Goal: Information Seeking & Learning: Learn about a topic

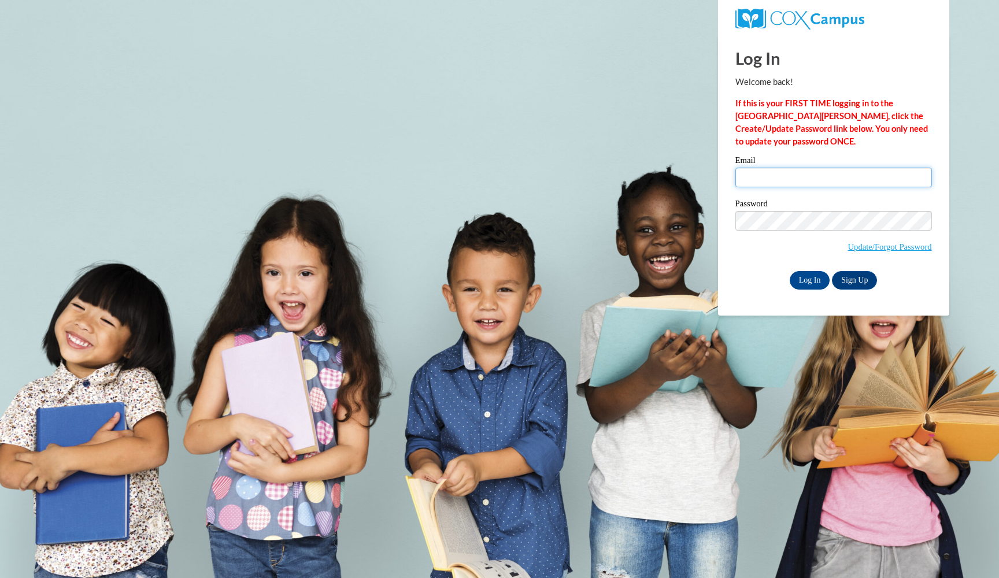
click at [805, 177] on input "Email" at bounding box center [833, 178] width 197 height 20
type input "[EMAIL_ADDRESS][DOMAIN_NAME]"
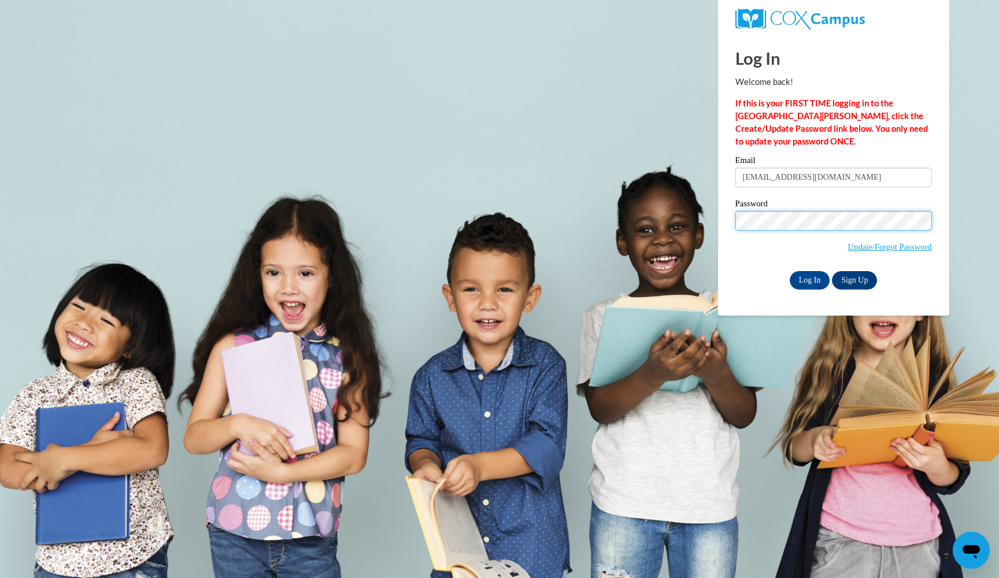
click at [809, 278] on input "Log In" at bounding box center [810, 280] width 40 height 18
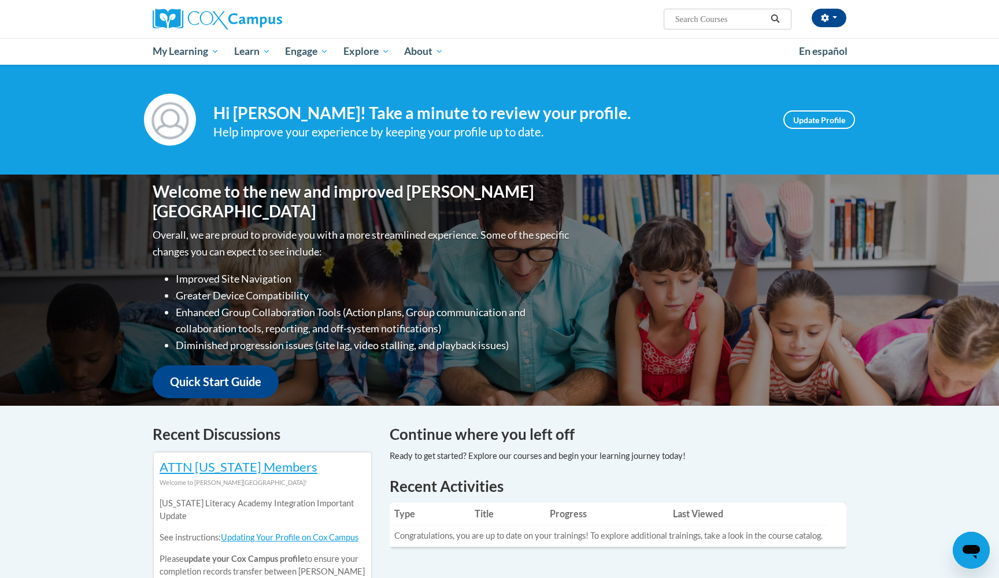
click at [708, 22] on input "Search..." at bounding box center [720, 19] width 92 height 14
type input "little gorilla"
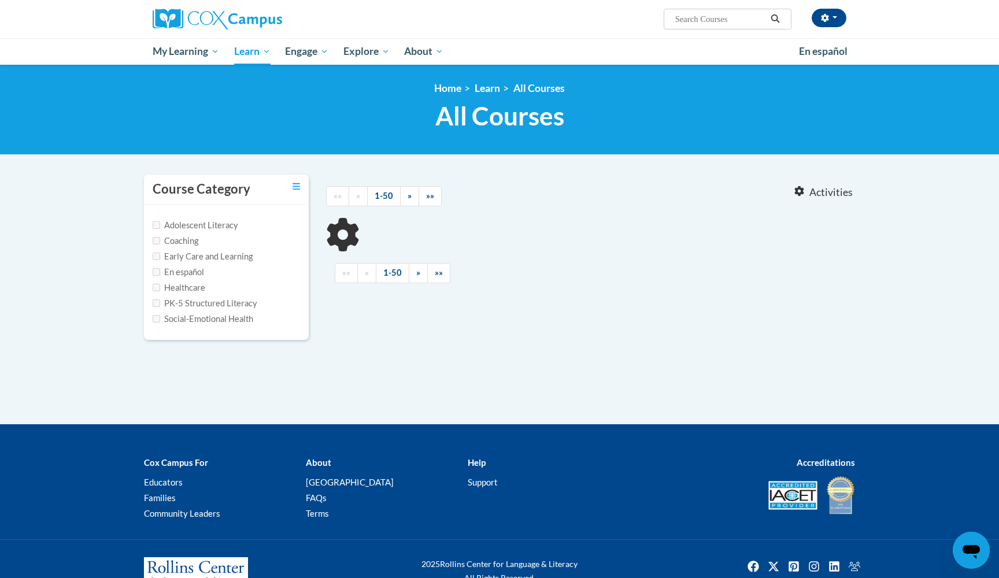
type input "little gorilla"
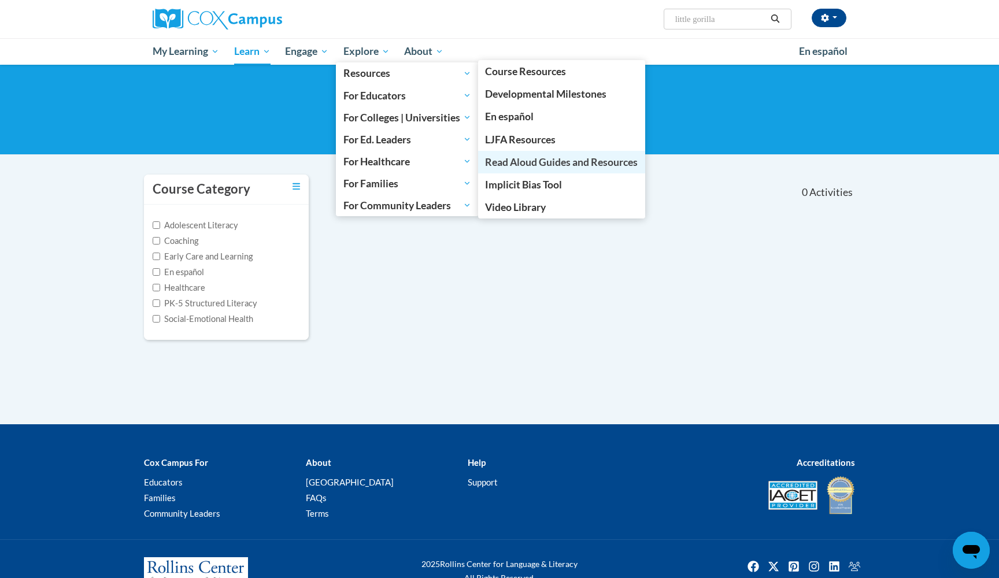
click at [562, 158] on span "Read Aloud Guides and Resources" at bounding box center [561, 162] width 153 height 12
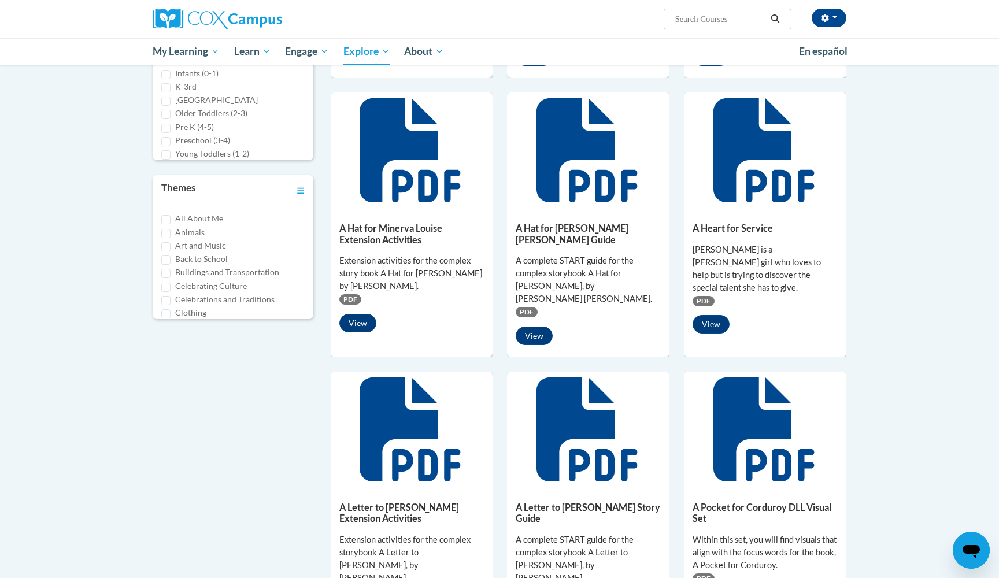
scroll to position [374, 0]
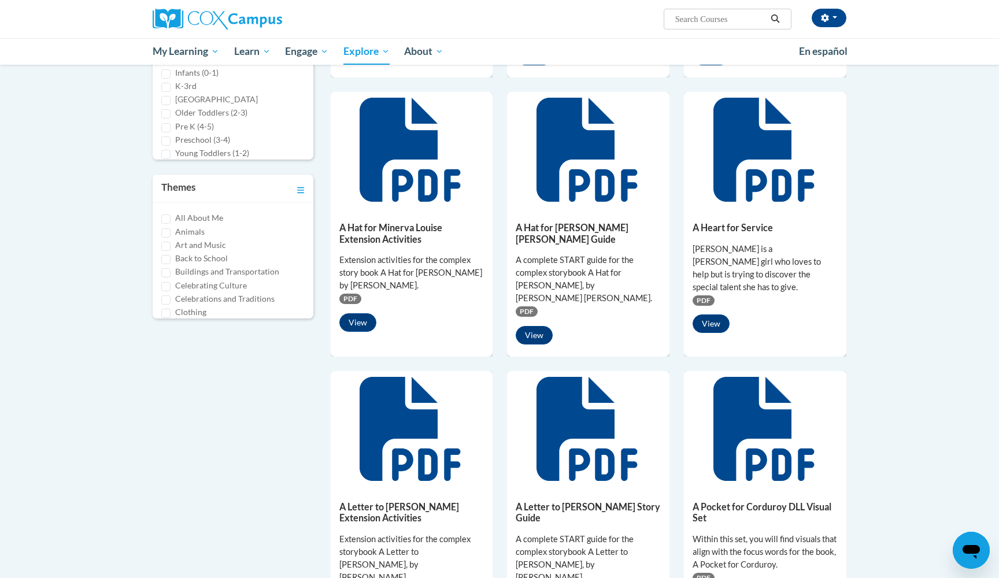
click at [166, 229] on input "Animals" at bounding box center [165, 232] width 9 height 9
checkbox input "true"
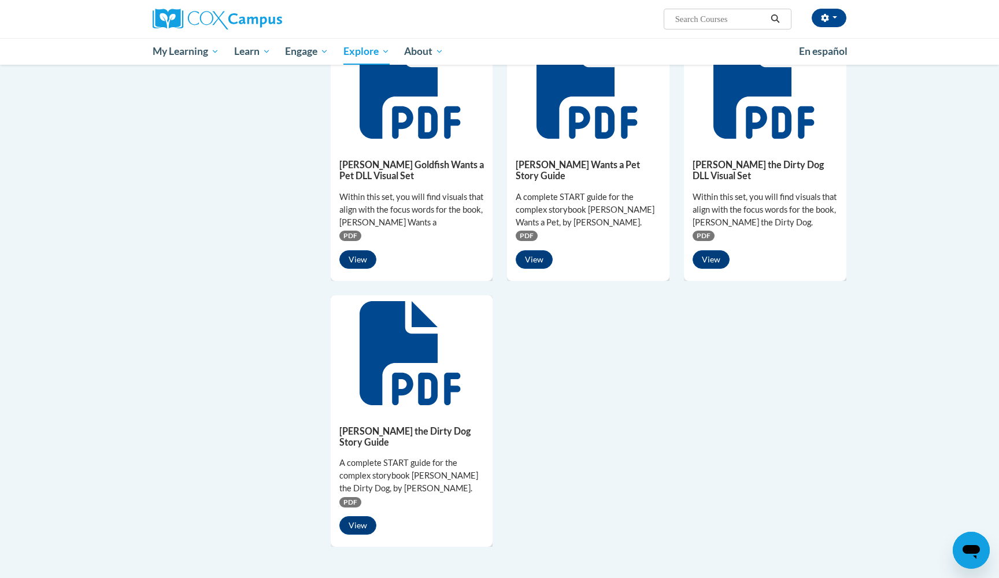
scroll to position [698, 0]
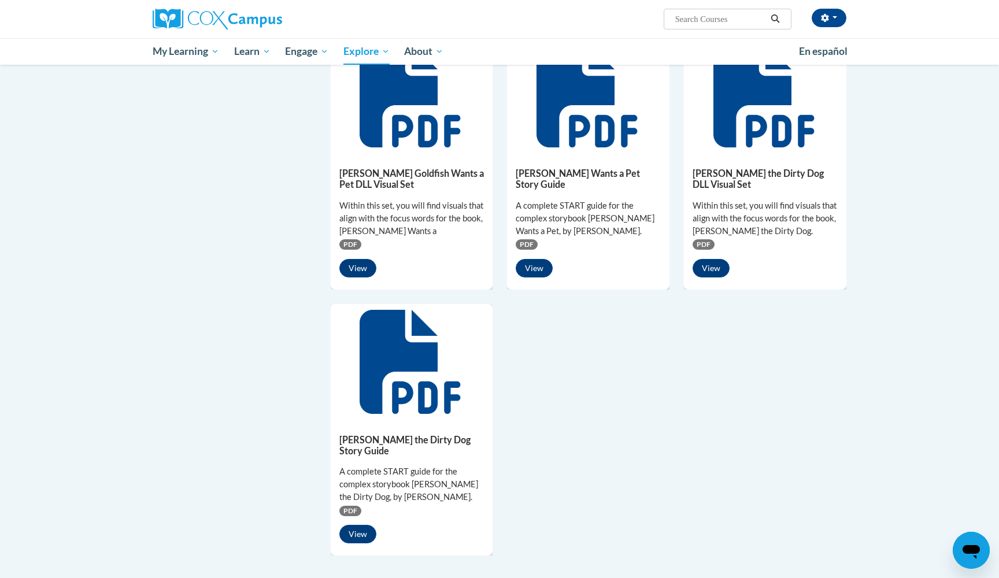
click at [546, 303] on div "Amariʹs Adventure Written for the Atlanta Mayorʹs Summer Reading Club, the firs…" at bounding box center [589, 28] width 516 height 1053
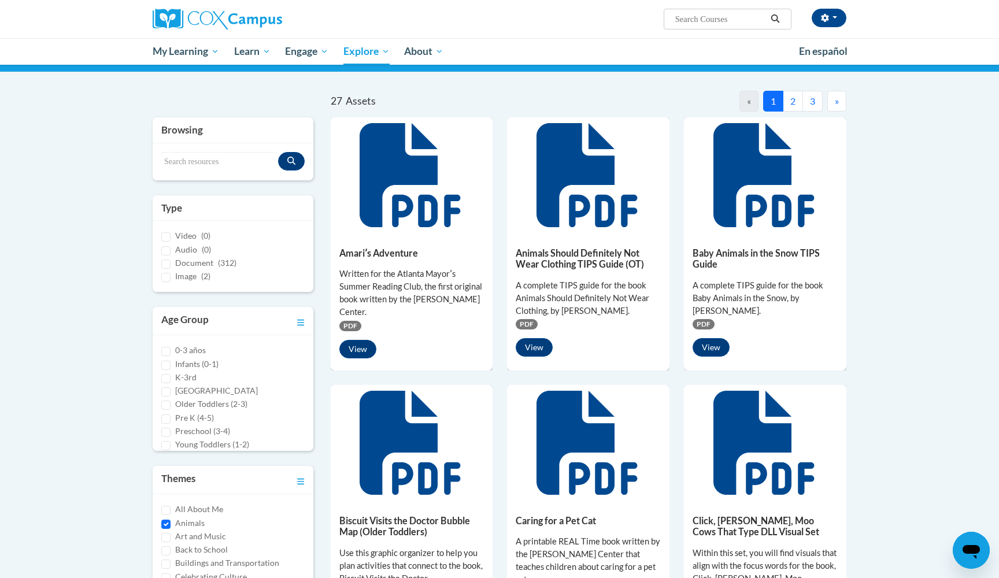
scroll to position [79, 0]
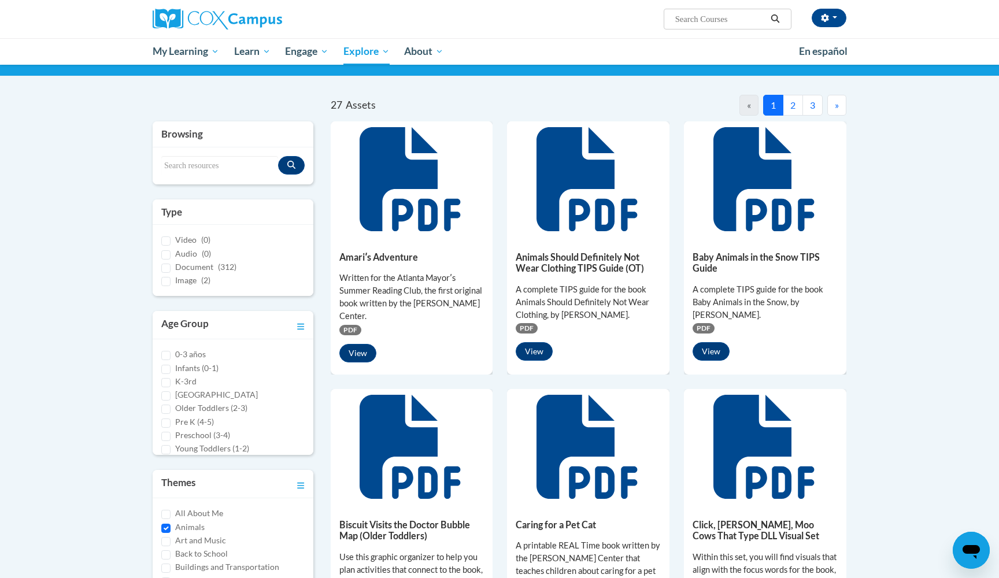
click at [168, 267] on input "Document (312)" at bounding box center [165, 268] width 9 height 9
click at [165, 264] on input "Document (312)" at bounding box center [165, 268] width 9 height 9
checkbox input "false"
click at [167, 524] on input "Animals" at bounding box center [165, 528] width 9 height 9
checkbox input "false"
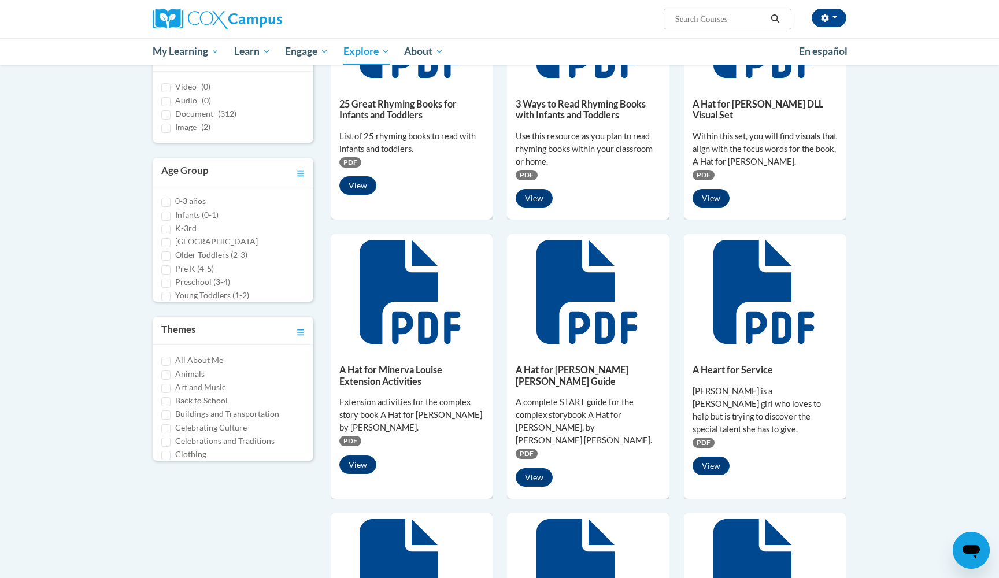
scroll to position [232, 0]
click at [540, 468] on button "View" at bounding box center [534, 477] width 37 height 18
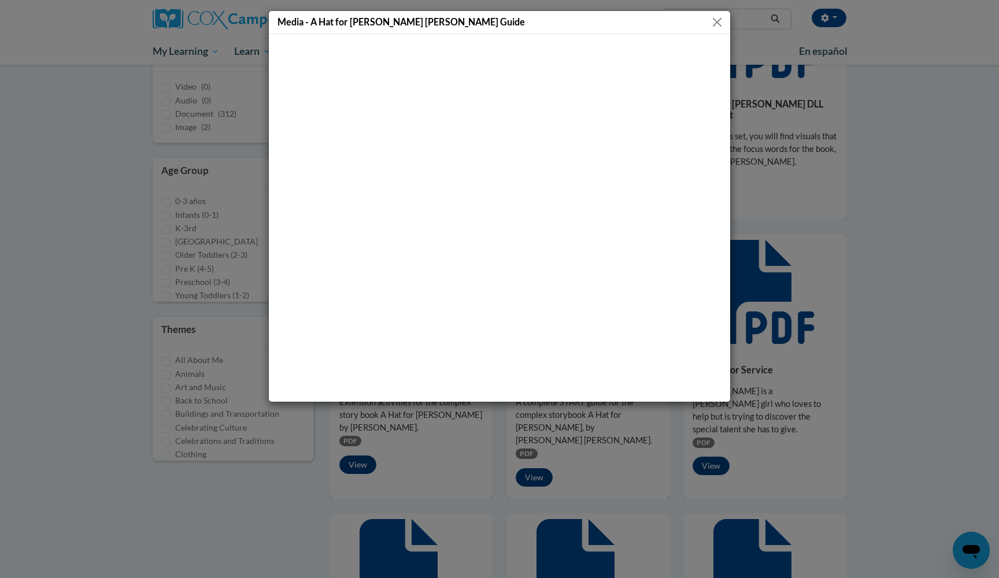
click at [715, 25] on button "Close" at bounding box center [717, 22] width 14 height 14
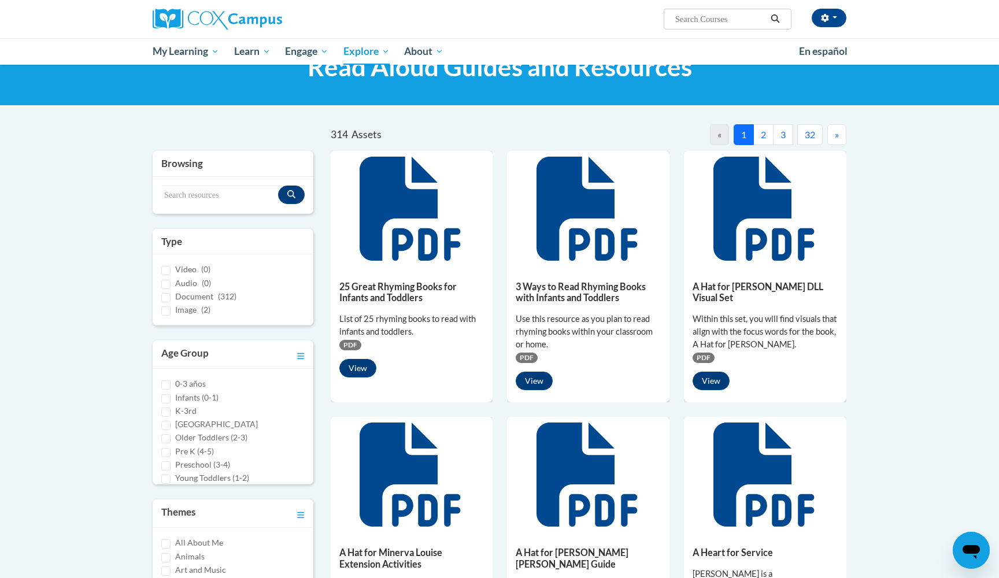
scroll to position [39, 0]
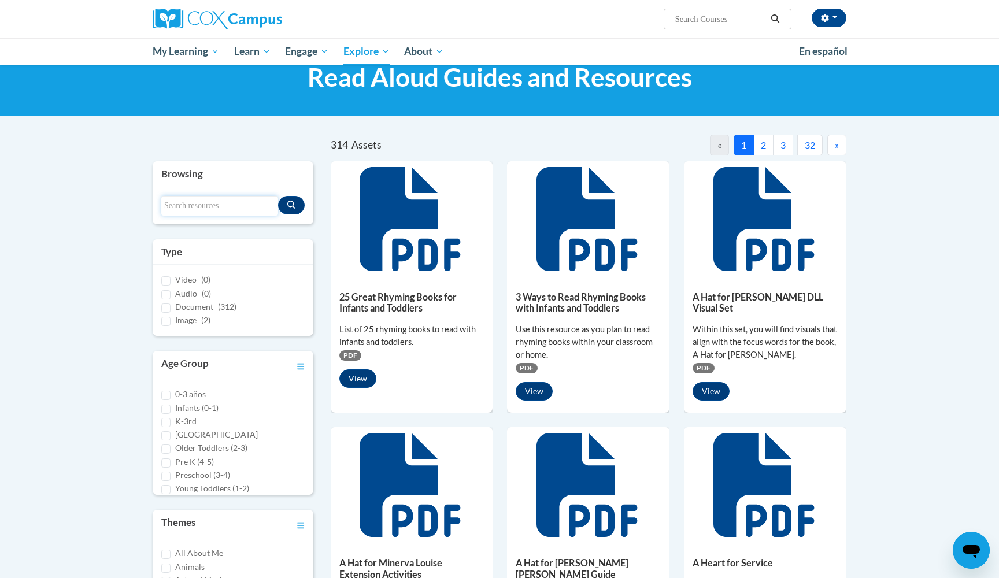
click at [205, 203] on input "Search resources" at bounding box center [219, 206] width 117 height 20
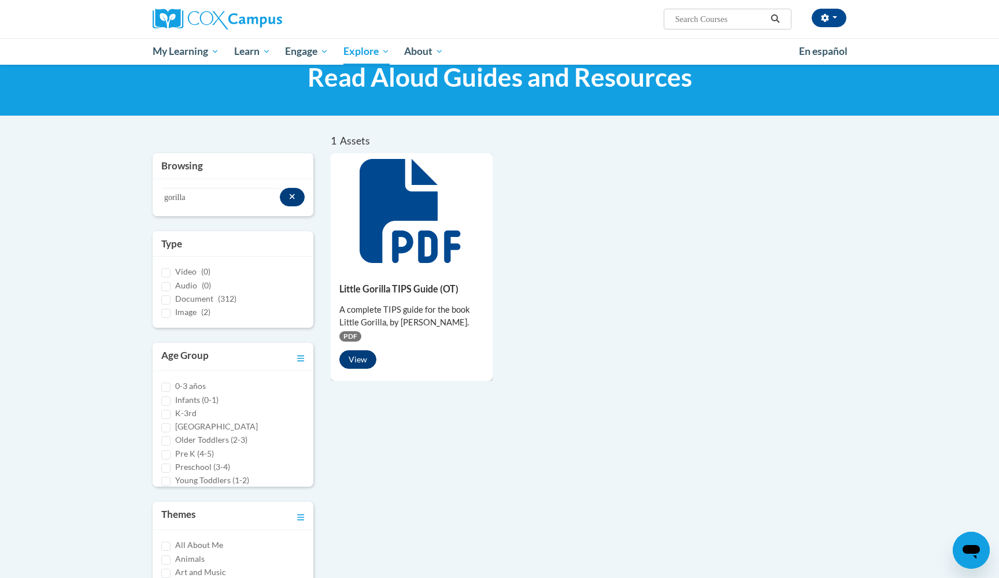
click at [361, 361] on button "View" at bounding box center [357, 359] width 37 height 18
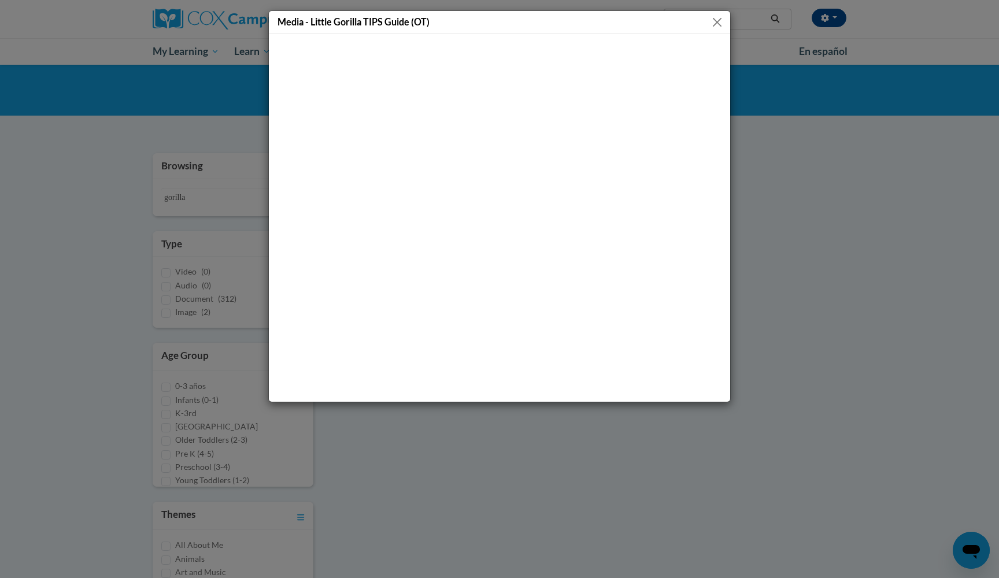
click at [717, 20] on button "Close" at bounding box center [717, 22] width 14 height 14
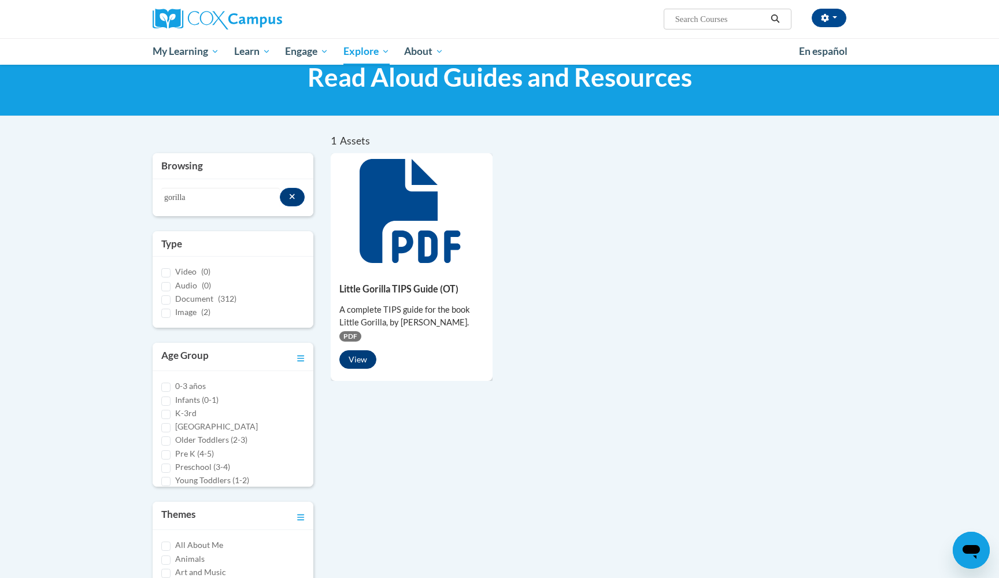
click at [358, 362] on button "View" at bounding box center [357, 359] width 37 height 18
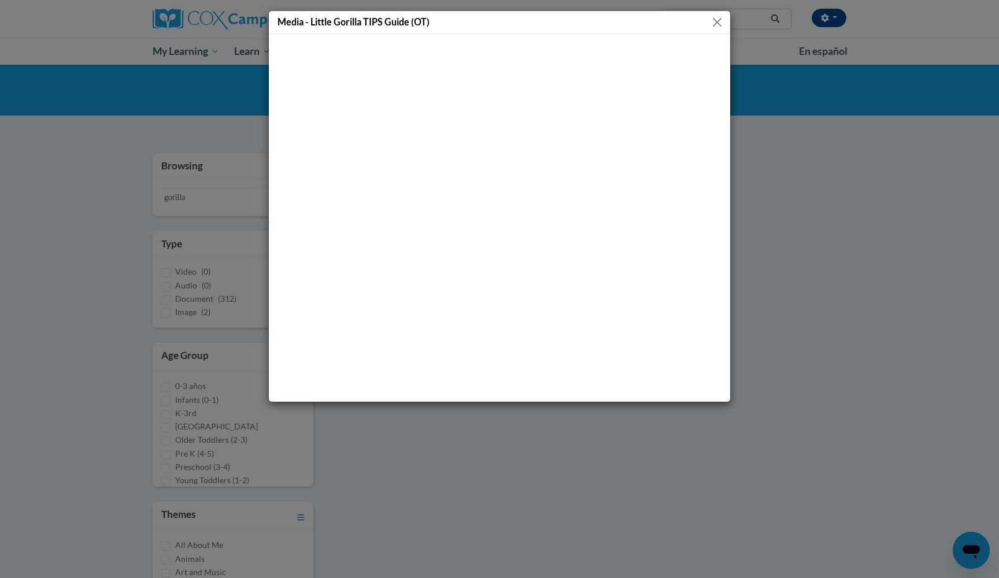
click at [717, 20] on button "Close" at bounding box center [717, 22] width 14 height 14
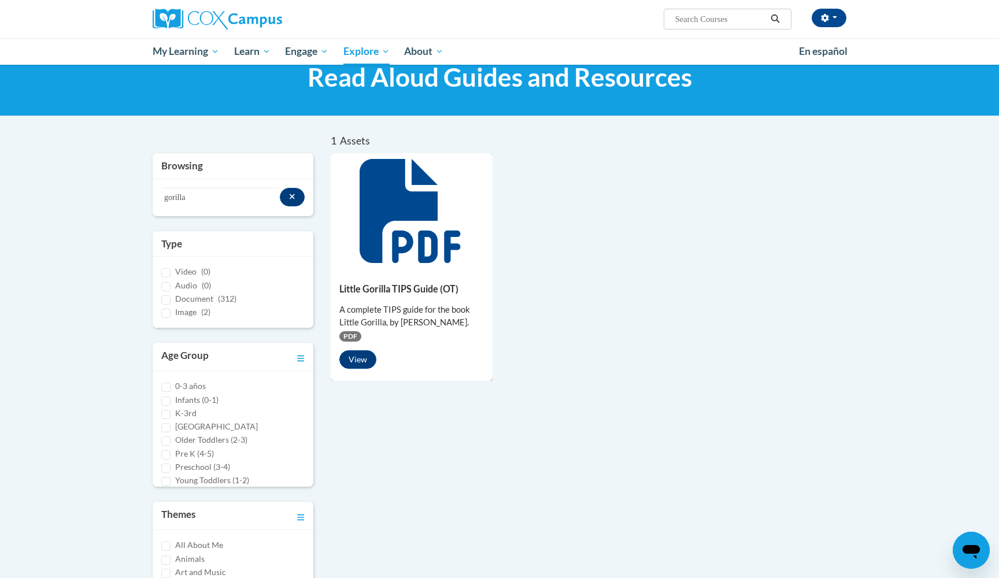
click at [352, 336] on span "PDF" at bounding box center [350, 336] width 22 height 10
click at [352, 355] on button "View" at bounding box center [357, 359] width 37 height 18
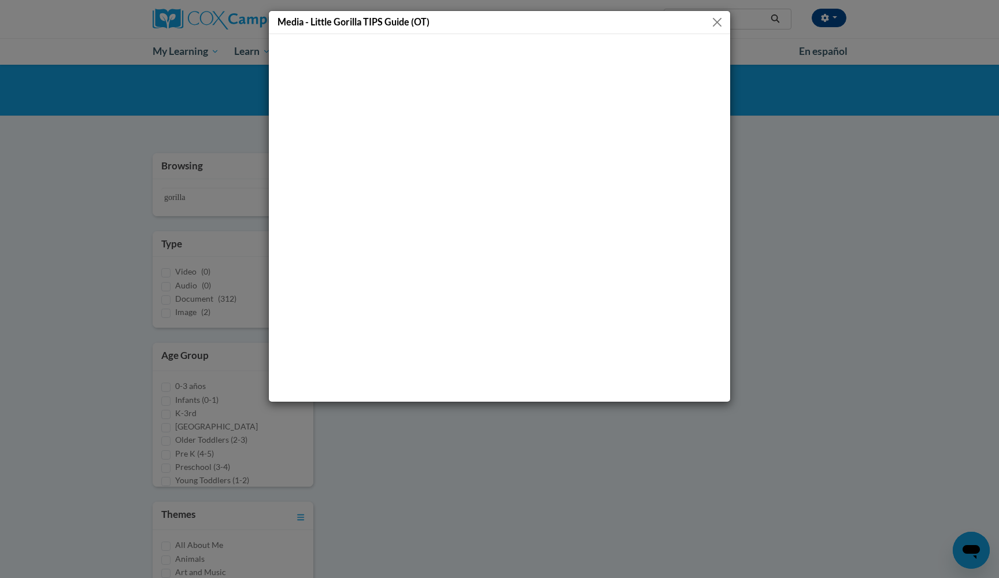
click at [721, 21] on button "Close" at bounding box center [717, 22] width 14 height 14
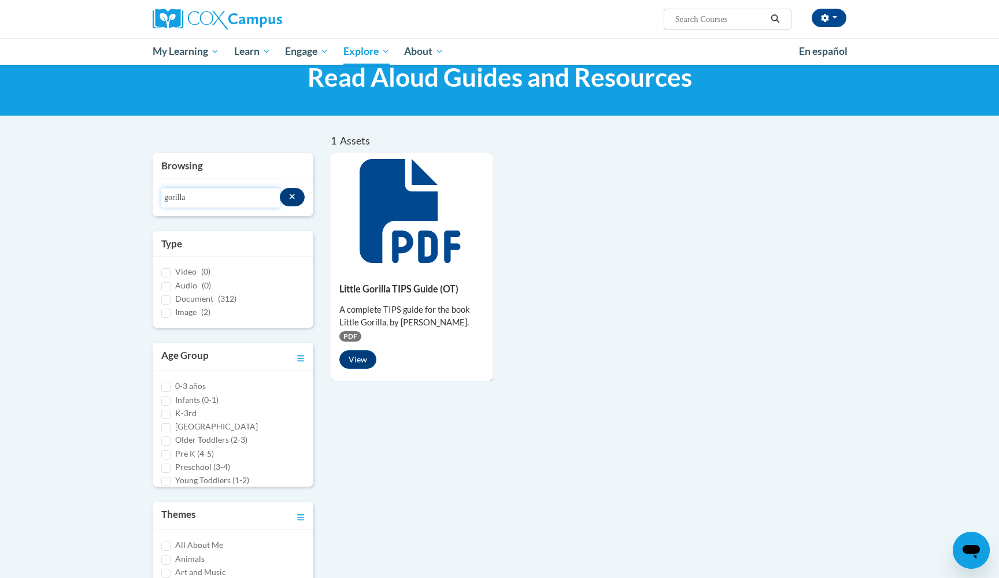
click at [249, 198] on input "gorilla" at bounding box center [220, 198] width 118 height 20
type input "g"
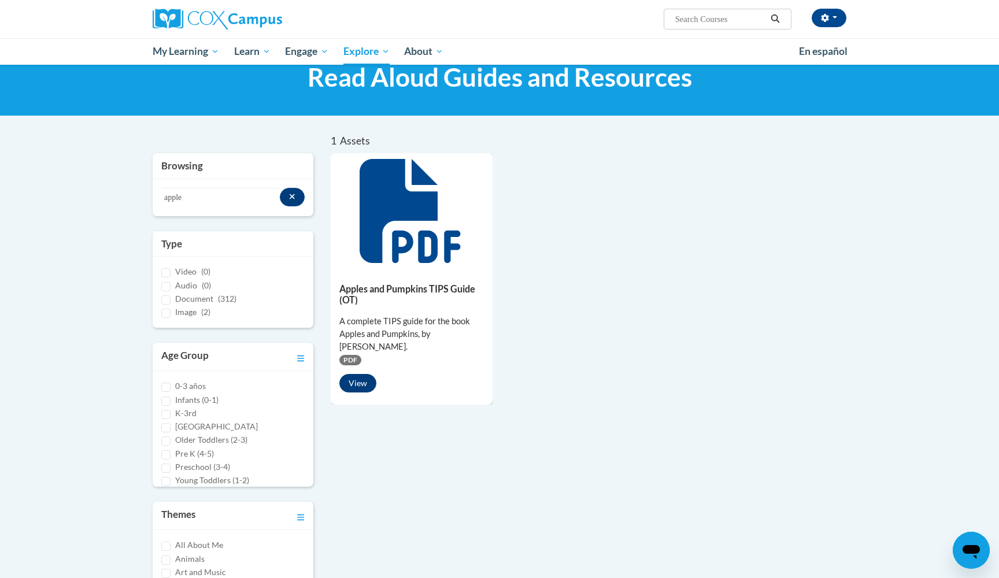
click at [347, 381] on button "View" at bounding box center [357, 383] width 37 height 18
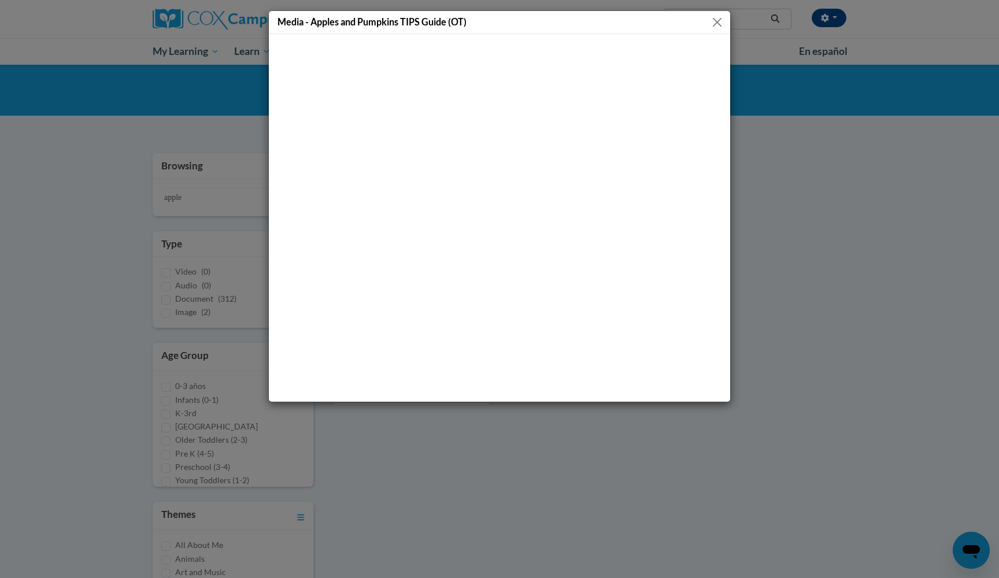
click at [724, 21] on button "Close" at bounding box center [717, 22] width 14 height 14
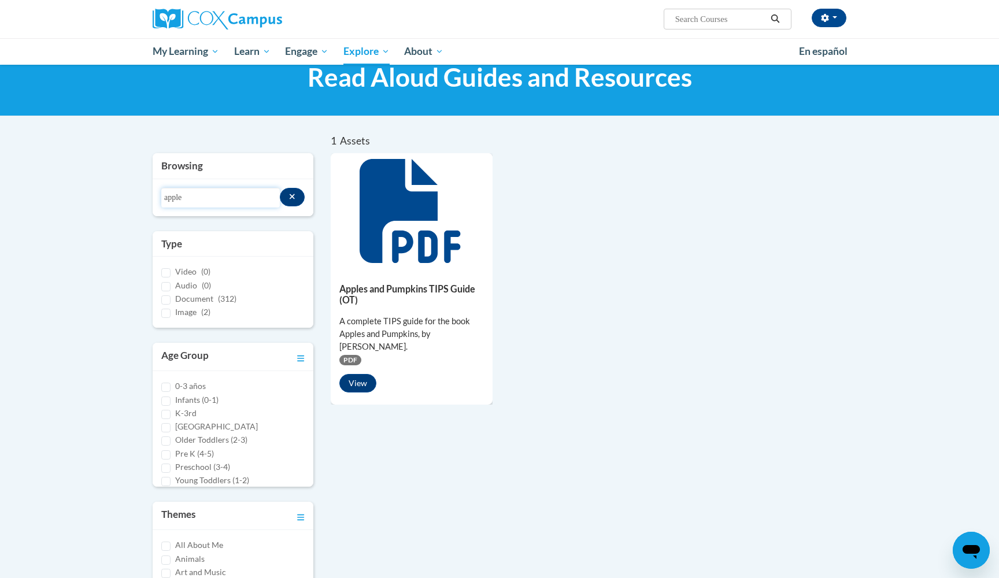
click at [265, 197] on input "apple" at bounding box center [220, 198] width 118 height 20
type input "a"
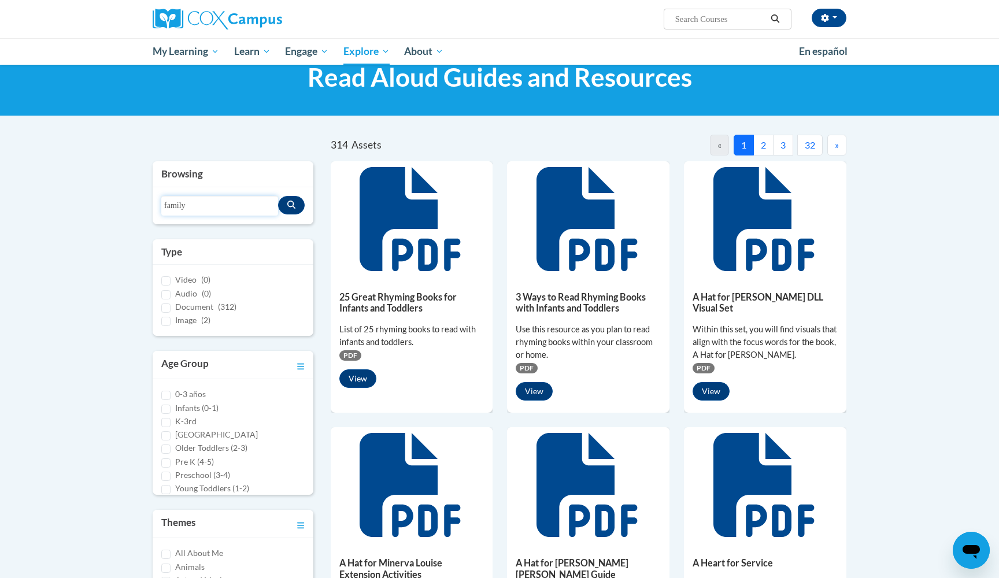
type input "family"
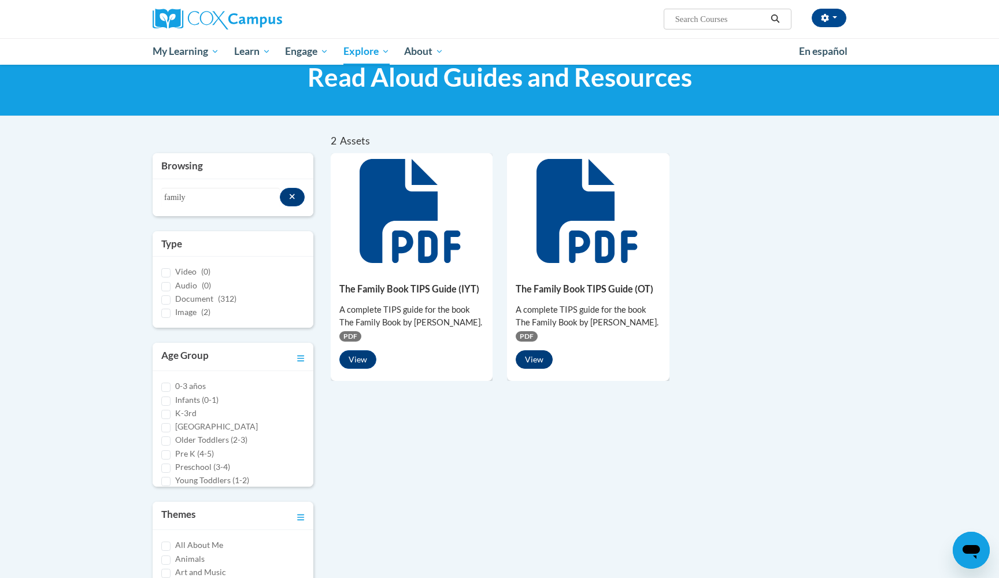
click at [529, 361] on button "View" at bounding box center [534, 359] width 37 height 18
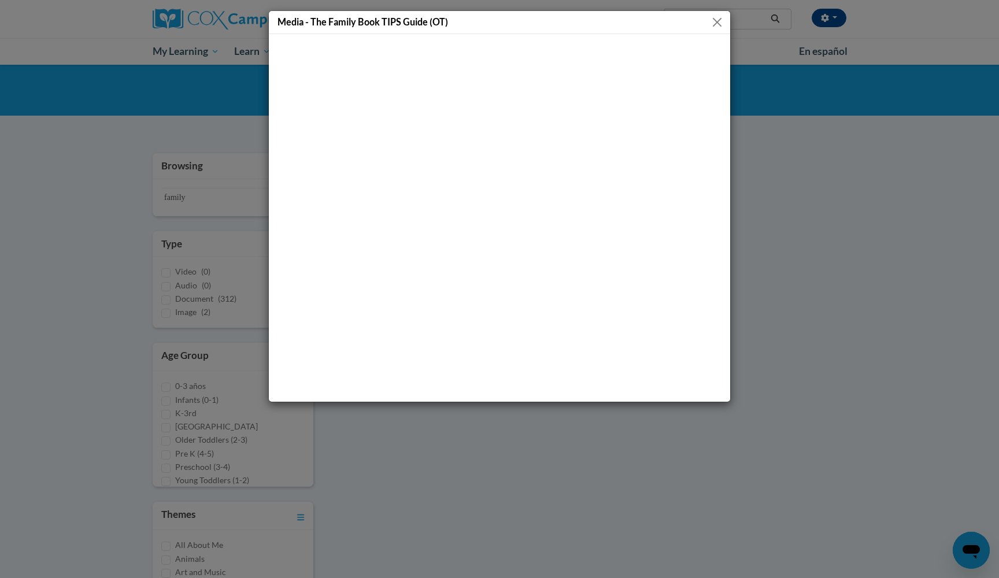
click at [718, 22] on button "Close" at bounding box center [717, 22] width 14 height 14
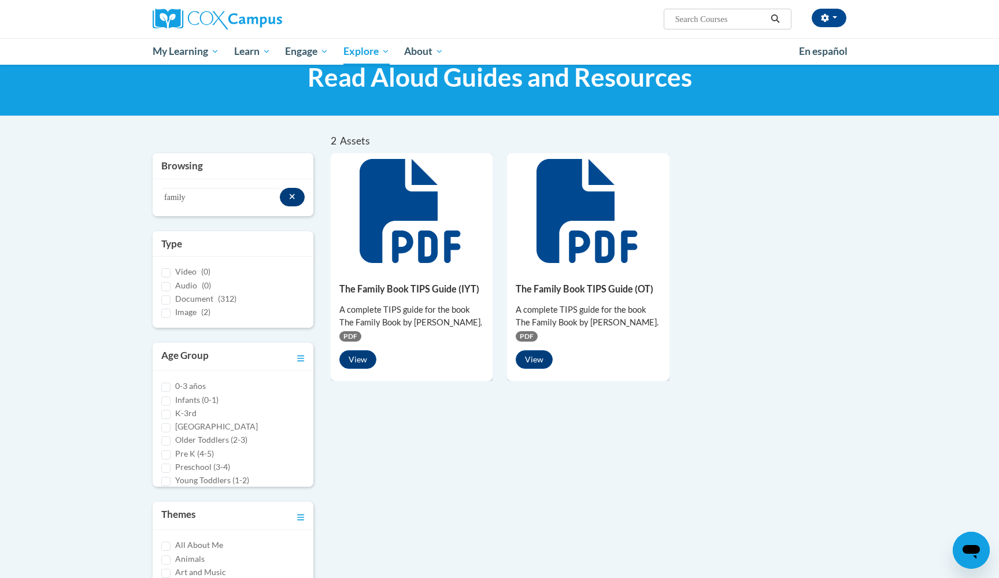
click at [297, 198] on button "Search resources" at bounding box center [292, 197] width 25 height 18
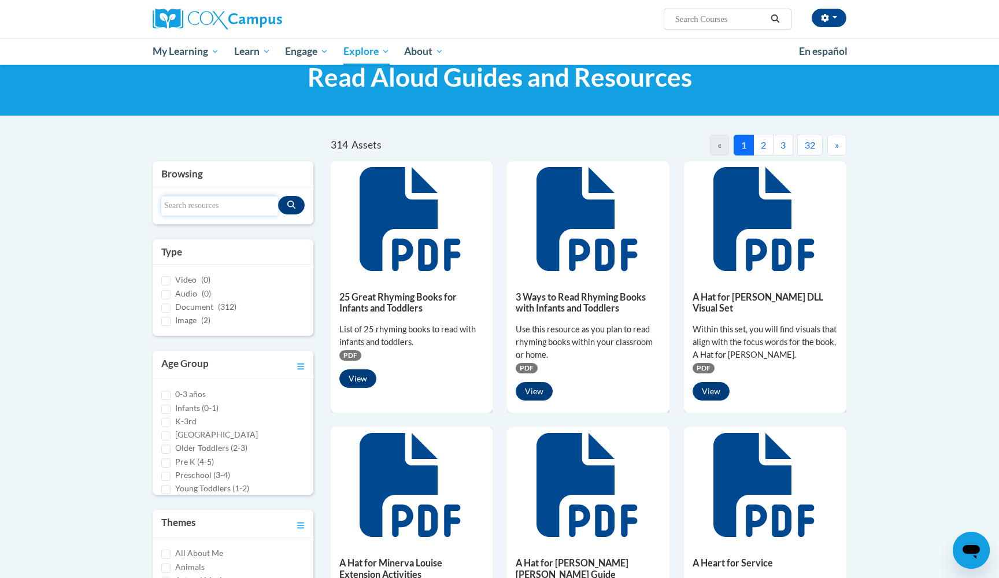
click at [242, 208] on input "Search resources" at bounding box center [219, 206] width 117 height 20
type input "chemistry"
